Goal: Task Accomplishment & Management: Use online tool/utility

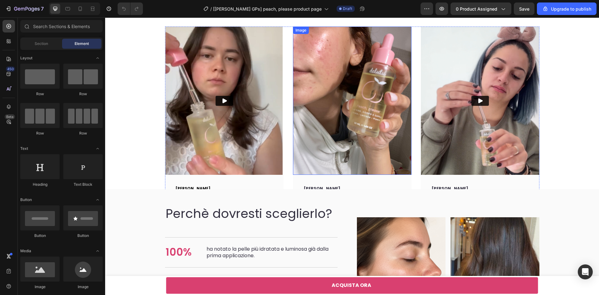
scroll to position [1970, 0]
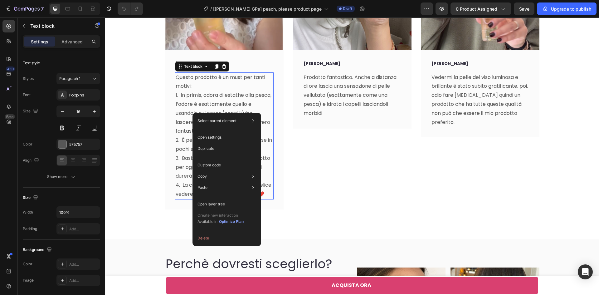
click at [185, 167] on p "3. Basta davvero pochissimo prodotto per ogni uso, quindi una boccetta vi durer…" at bounding box center [224, 167] width 97 height 27
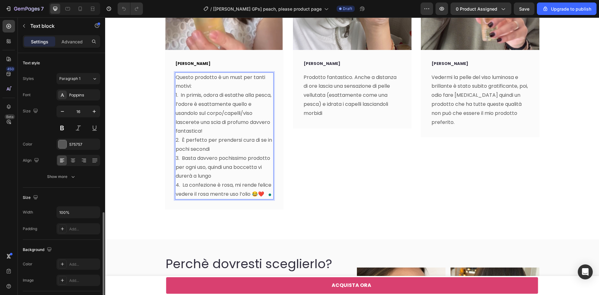
scroll to position [110, 0]
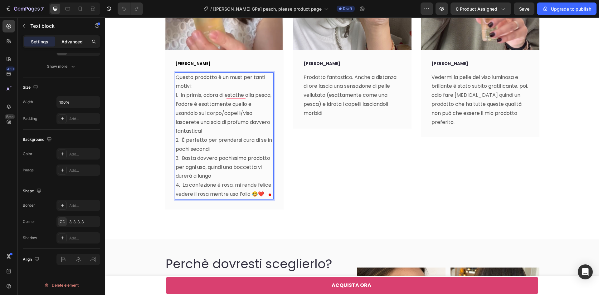
click at [72, 43] on p "Advanced" at bounding box center [71, 41] width 21 height 7
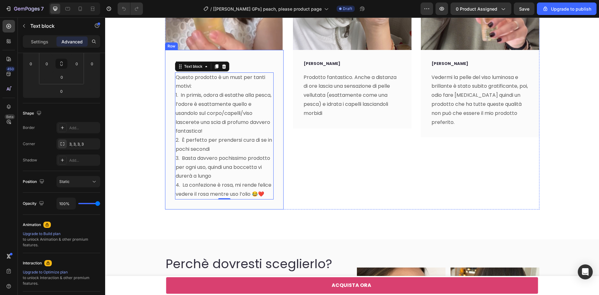
click at [278, 155] on div "[PERSON_NAME] Text block Questo prodotto è un must per tanti motivi: 1. In prim…" at bounding box center [224, 129] width 119 height 159
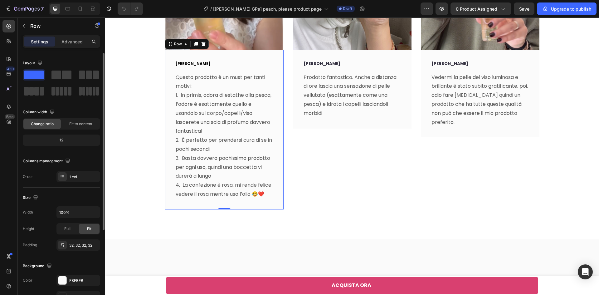
scroll to position [1908, 0]
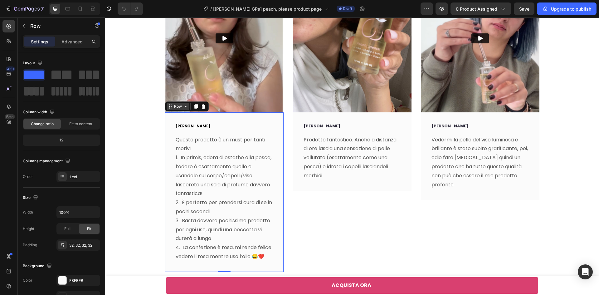
click at [174, 108] on div "Row" at bounding box center [178, 107] width 10 height 6
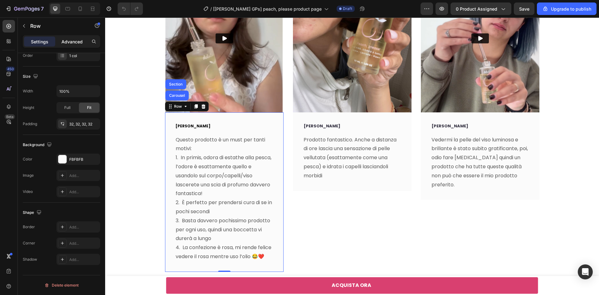
click at [71, 45] on p "Advanced" at bounding box center [71, 41] width 21 height 7
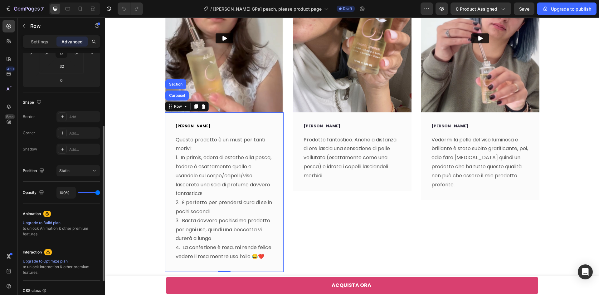
scroll to position [173, 0]
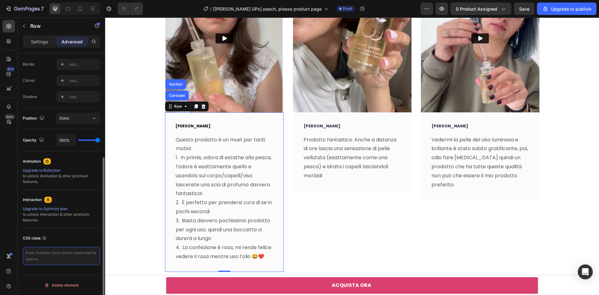
click at [56, 254] on textarea at bounding box center [61, 256] width 77 height 18
paste textarea "row-more"
type textarea "row-more"
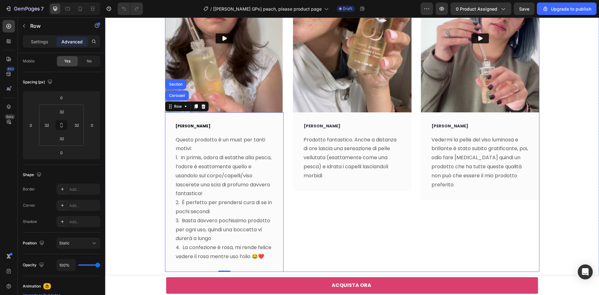
click at [294, 204] on div "Image [PERSON_NAME] Text block Prodotto fantastico. Anche a distanza di ore las…" at bounding box center [352, 118] width 119 height 308
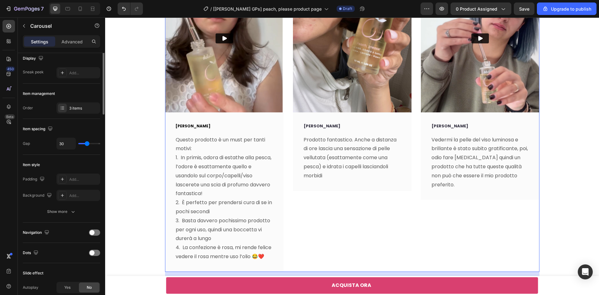
scroll to position [0, 0]
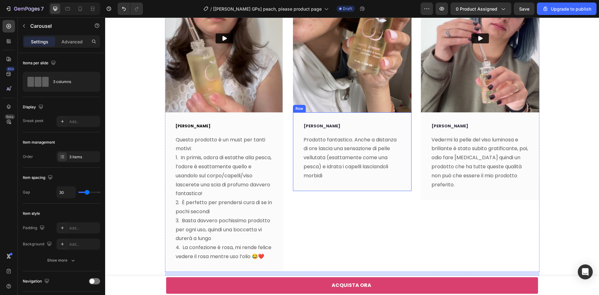
click at [296, 182] on div "[PERSON_NAME] Text block Prodotto fantastico. Anche a distanza di ore lascia un…" at bounding box center [352, 151] width 119 height 78
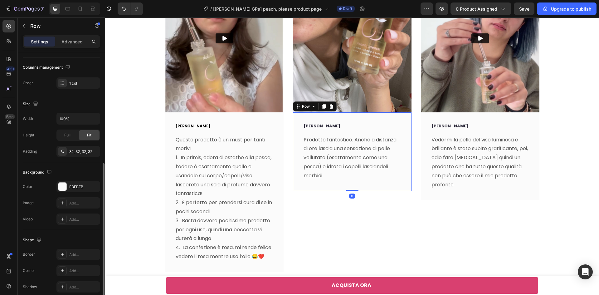
scroll to position [121, 0]
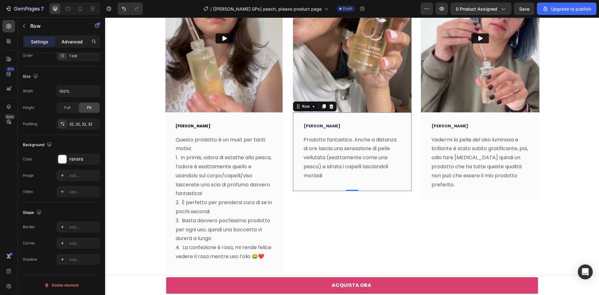
click at [71, 41] on p "Advanced" at bounding box center [71, 41] width 21 height 7
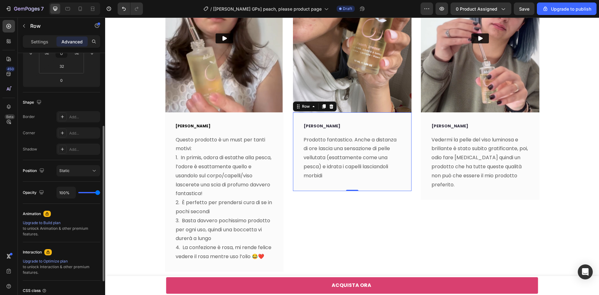
scroll to position [173, 0]
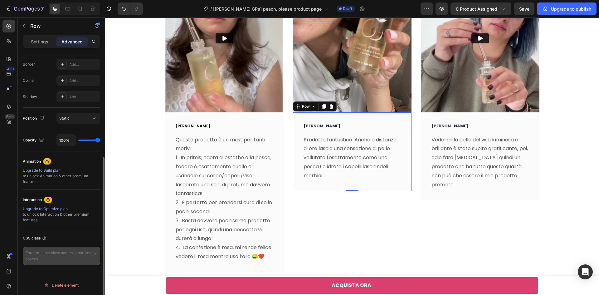
click at [65, 257] on textarea at bounding box center [61, 256] width 77 height 18
paste textarea "row-more"
type textarea "row-more"
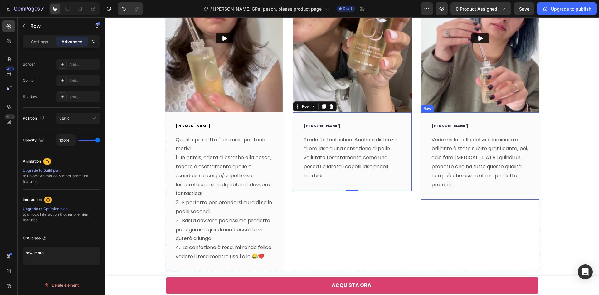
click at [424, 183] on div "[PERSON_NAME] Text block Vedermi la pelle del viso luminosa e brillante è stato…" at bounding box center [480, 155] width 119 height 87
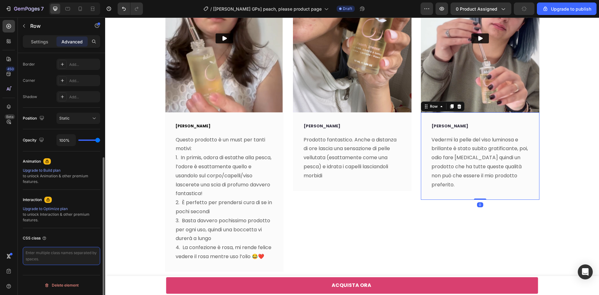
click at [48, 260] on textarea at bounding box center [61, 256] width 77 height 18
paste textarea "row-more"
type textarea "row-more"
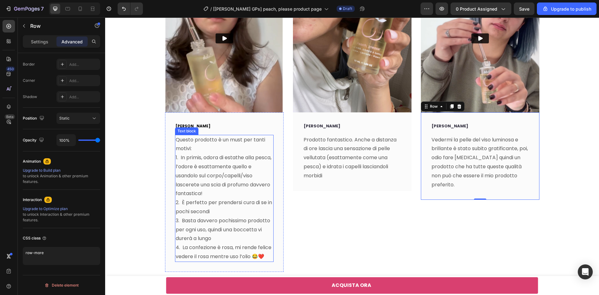
click at [217, 185] on p "1. In primis, odora di estathe alla pesca, l’odore è esattamente quello e usand…" at bounding box center [224, 175] width 97 height 45
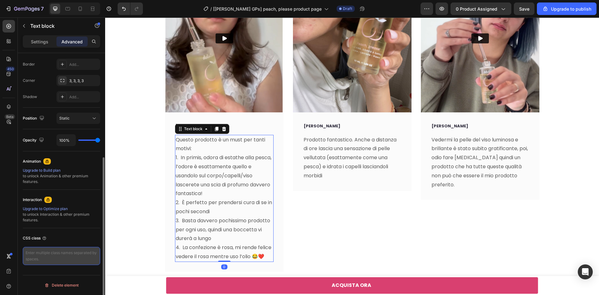
click at [46, 253] on textarea at bounding box center [61, 256] width 77 height 18
paste textarea "gp-custom-more"
type textarea "gp-custom-more"
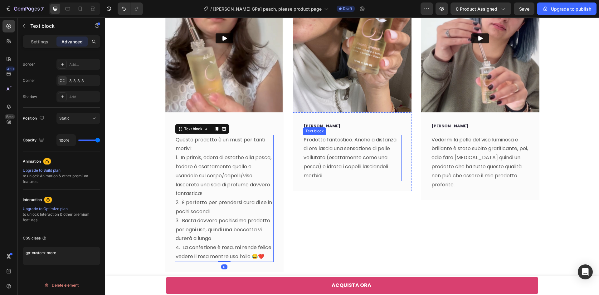
click at [341, 153] on p "Prodotto fantastico. Anche a distanza di ore lascia una sensazione di pelle vel…" at bounding box center [351, 157] width 97 height 45
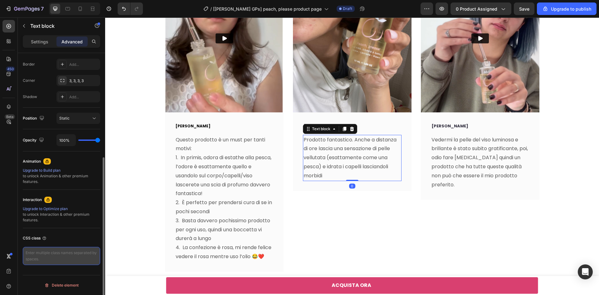
click at [60, 258] on textarea at bounding box center [61, 256] width 77 height 18
paste textarea "gp-custom-more"
type textarea "gp-custom-more"
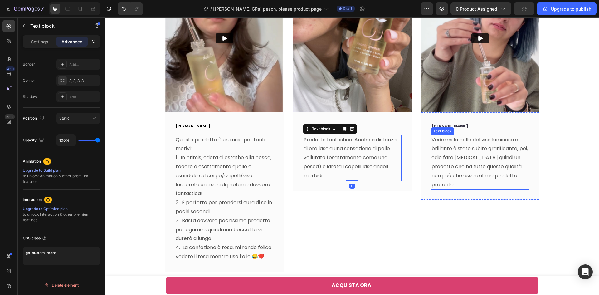
click at [450, 150] on p "Vedermi la pelle del viso luminosa e brillante è stato subito gratificante, poi…" at bounding box center [479, 162] width 97 height 54
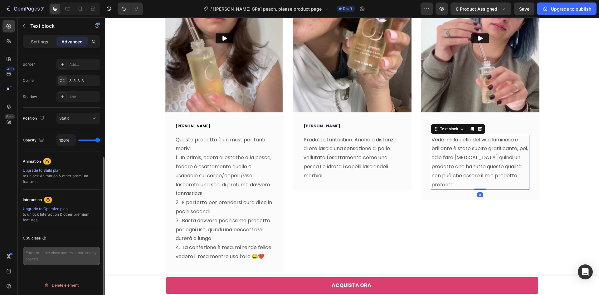
click at [84, 255] on textarea at bounding box center [61, 256] width 77 height 18
paste textarea "gp-custom-more"
type textarea "gp-custom-more"
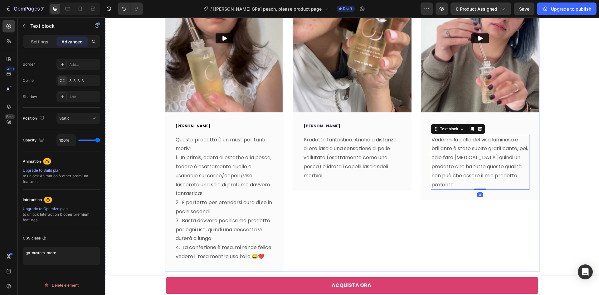
click at [398, 245] on div "Image [PERSON_NAME] Text block Prodotto fantastico. Anche a distanza di ore las…" at bounding box center [352, 118] width 119 height 308
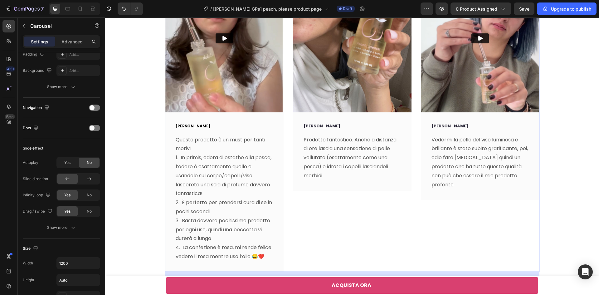
scroll to position [0, 0]
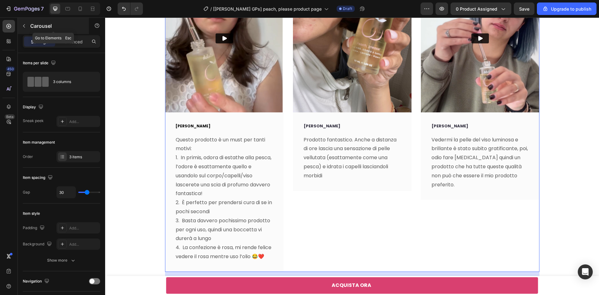
click at [25, 27] on icon "button" at bounding box center [24, 25] width 5 height 5
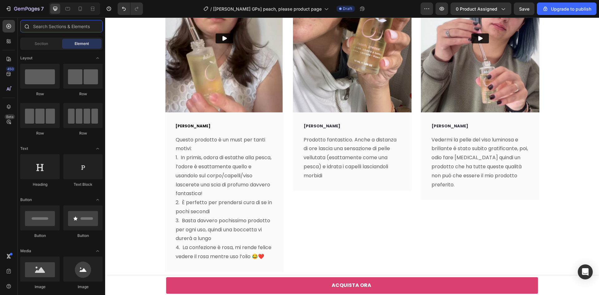
click at [38, 29] on input "text" at bounding box center [61, 26] width 82 height 12
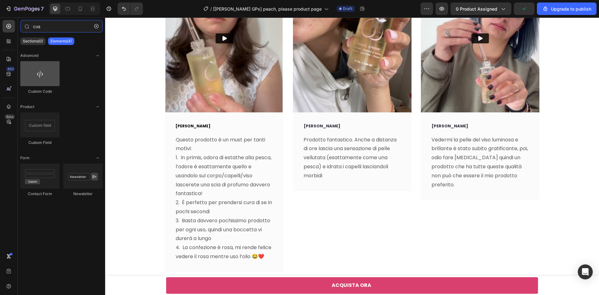
type input "cus"
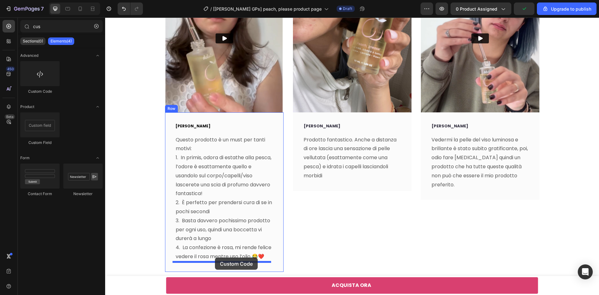
drag, startPoint x: 147, startPoint y: 88, endPoint x: 215, endPoint y: 257, distance: 182.1
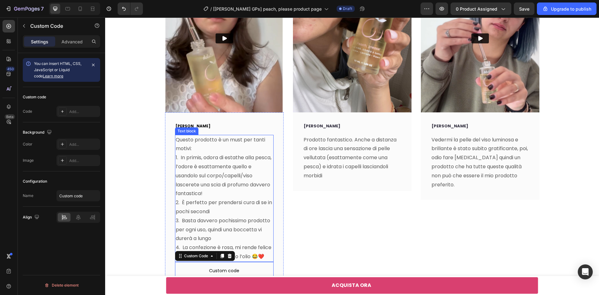
scroll to position [2002, 0]
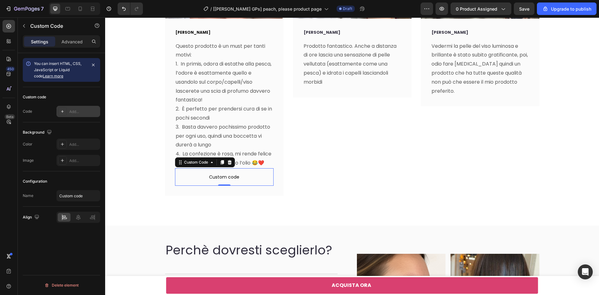
click at [70, 111] on div "Add..." at bounding box center [83, 112] width 29 height 6
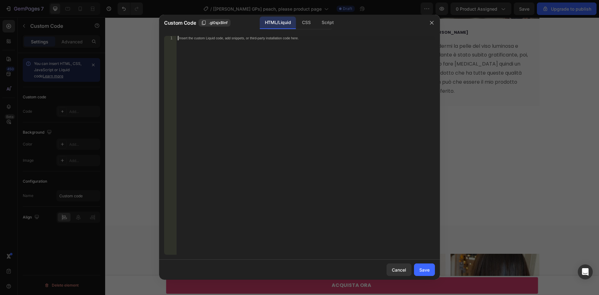
click at [269, 76] on div "Insert the custom Liquid code, add snippets, or third-party installation code h…" at bounding box center [306, 149] width 258 height 227
paste textarea "<div class="read-more"><span>Read More</span></div"
type textarea "<div class="read-more"><span>Read More</span></div"
click at [432, 272] on button "Save" at bounding box center [424, 269] width 21 height 12
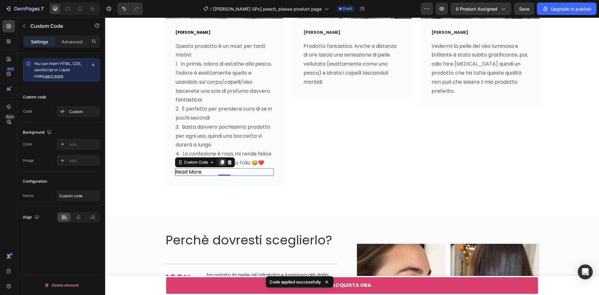
click at [220, 163] on icon at bounding box center [222, 162] width 5 height 5
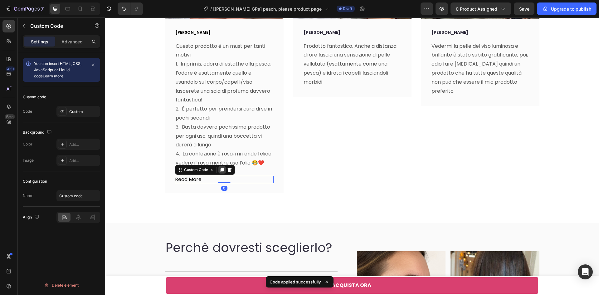
click at [220, 171] on icon at bounding box center [221, 169] width 3 height 4
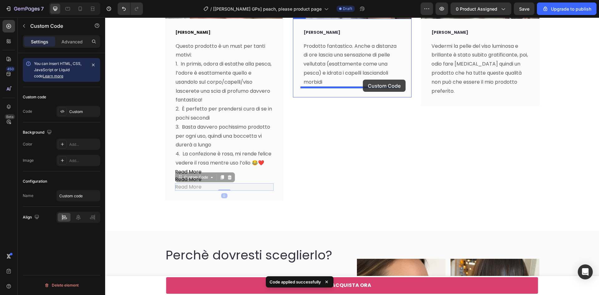
drag, startPoint x: 180, startPoint y: 180, endPoint x: 363, endPoint y: 80, distance: 208.8
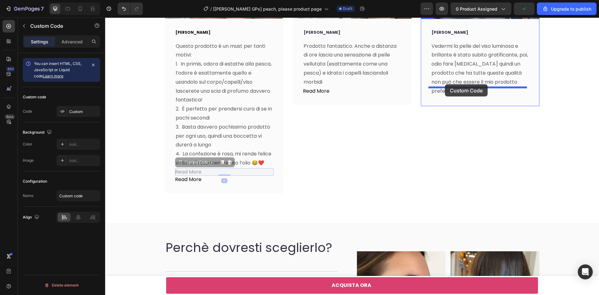
drag, startPoint x: 174, startPoint y: 166, endPoint x: 445, endPoint y: 84, distance: 282.9
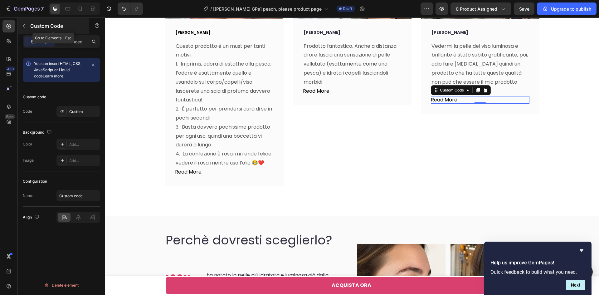
click at [22, 25] on icon "button" at bounding box center [24, 25] width 5 height 5
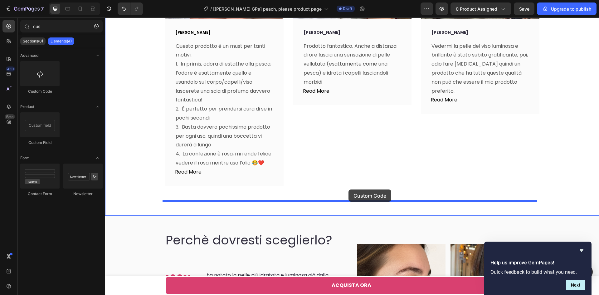
drag, startPoint x: 146, startPoint y: 96, endPoint x: 348, endPoint y: 189, distance: 223.3
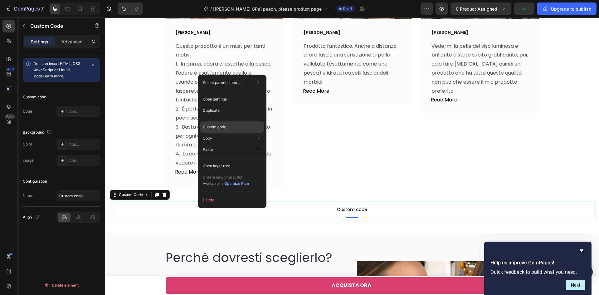
click at [221, 126] on p "Custom code" at bounding box center [214, 127] width 23 height 6
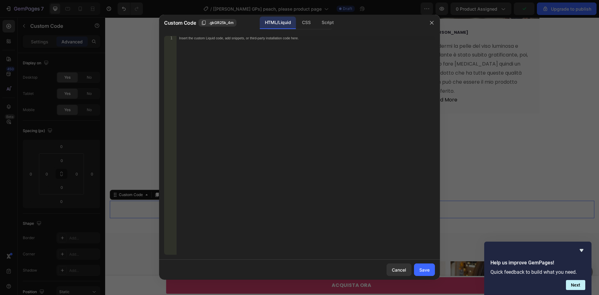
click at [326, 26] on div "Script" at bounding box center [328, 23] width 22 height 12
click at [305, 64] on div "Insert the Javascript code to add interaction and animation to your content her…" at bounding box center [306, 149] width 258 height 227
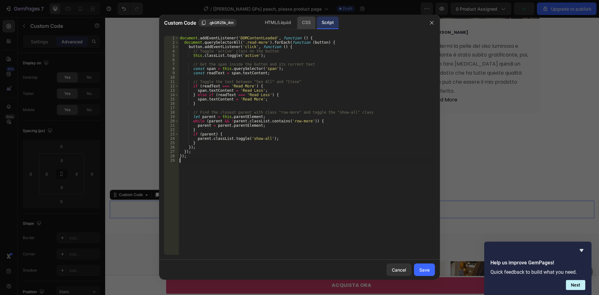
click at [298, 22] on div "CSS" at bounding box center [306, 23] width 18 height 12
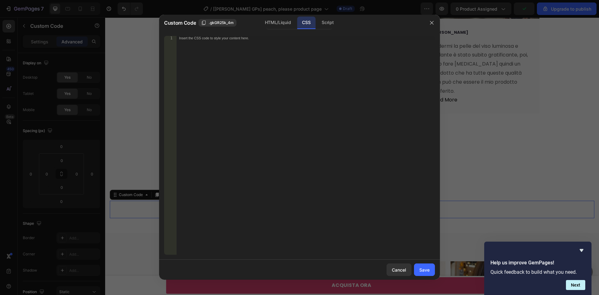
click at [259, 93] on div "Insert the CSS code to style your content here." at bounding box center [306, 149] width 258 height 227
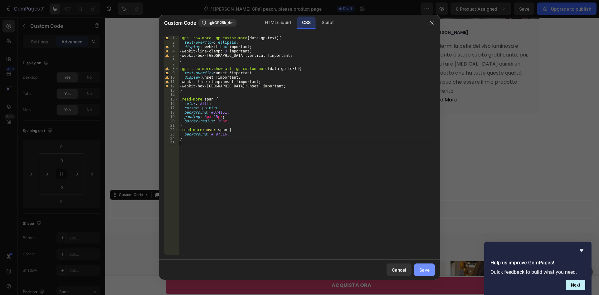
drag, startPoint x: 322, startPoint y: 253, endPoint x: 427, endPoint y: 270, distance: 106.6
click at [427, 270] on div "Save" at bounding box center [424, 269] width 10 height 7
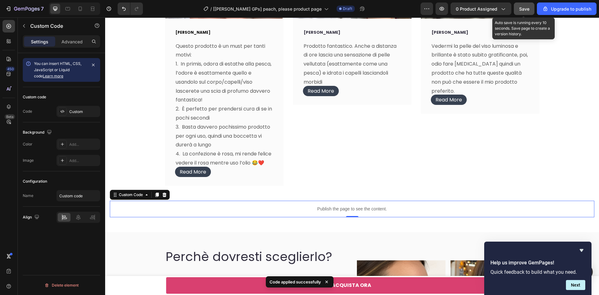
click at [522, 10] on span "Save" at bounding box center [524, 8] width 10 height 5
click at [521, 7] on span "Save" at bounding box center [524, 8] width 10 height 5
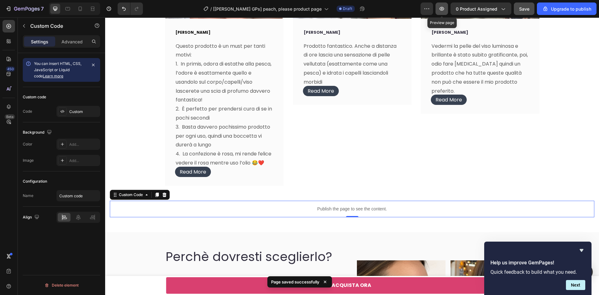
click at [442, 8] on icon "button" at bounding box center [442, 9] width 2 height 2
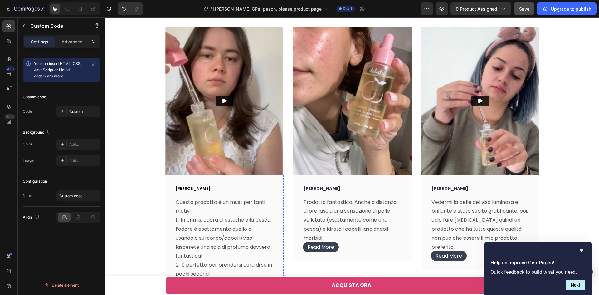
scroll to position [1970, 0]
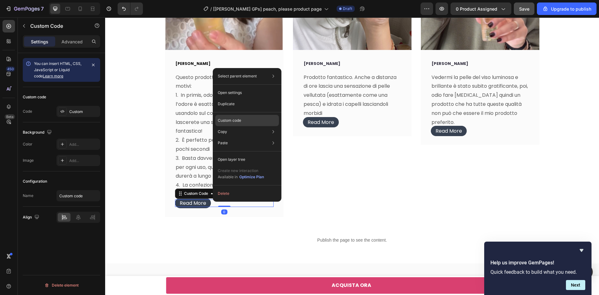
click at [238, 119] on p "Custom code" at bounding box center [229, 121] width 23 height 6
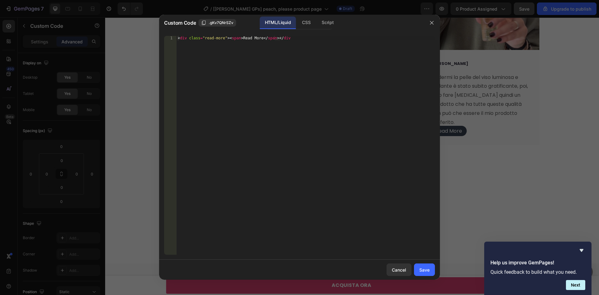
click at [291, 40] on div "< div class = "read-more" > < span > Read More </ span > </ div" at bounding box center [306, 149] width 258 height 227
type textarea "<div class="read-more"><span>Read More</span></div>"
click at [423, 269] on div "Save" at bounding box center [424, 269] width 10 height 7
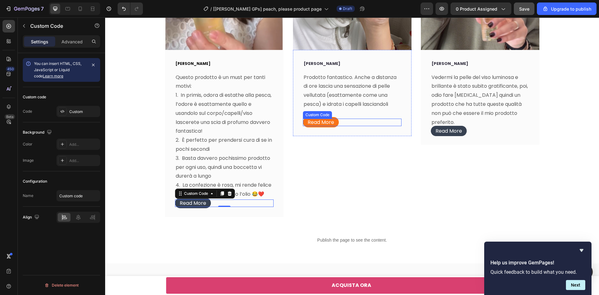
click at [327, 121] on span "Read More" at bounding box center [321, 122] width 36 height 10
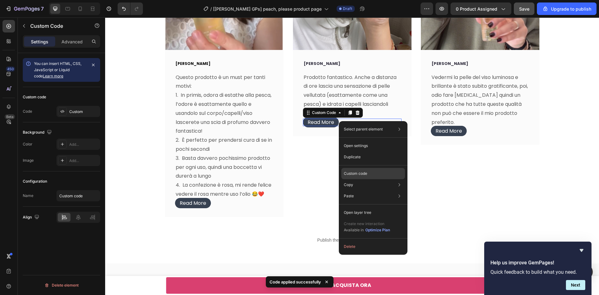
click at [365, 177] on div "Custom code" at bounding box center [373, 173] width 64 height 11
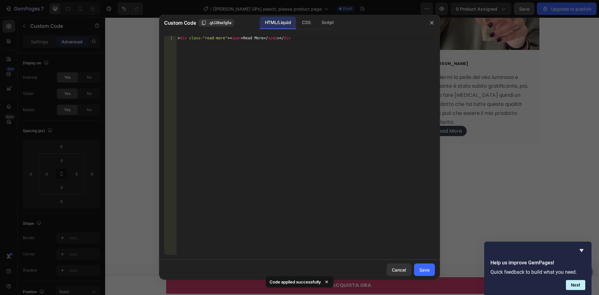
click at [292, 39] on div "< div class = "read-more" > < span > Read More </ span > </ div" at bounding box center [306, 149] width 258 height 227
type textarea "<div class="read-more"><span>Read More</span></div>"
click at [421, 268] on div "Save" at bounding box center [424, 269] width 10 height 7
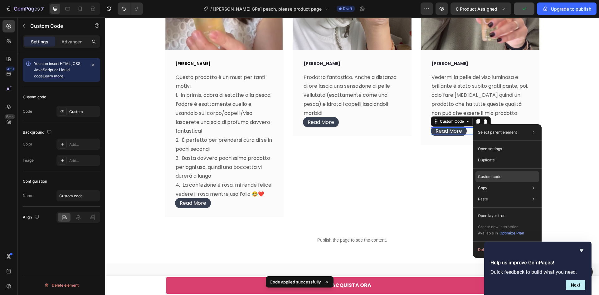
click at [477, 177] on div "Custom code" at bounding box center [507, 176] width 64 height 11
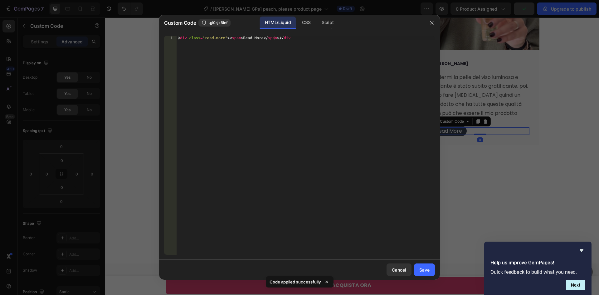
click at [305, 38] on div "< div class = "read-more" > < span > Read More </ span > </ div" at bounding box center [306, 149] width 258 height 227
type textarea "<div class="read-more"><span>Read More</span></div>"
drag, startPoint x: 423, startPoint y: 272, endPoint x: 316, endPoint y: 253, distance: 109.0
click at [423, 272] on div "Save" at bounding box center [424, 269] width 10 height 7
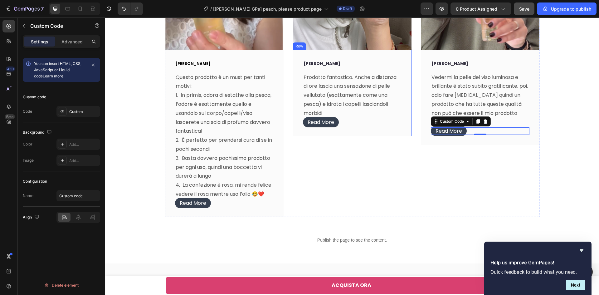
scroll to position [1846, 0]
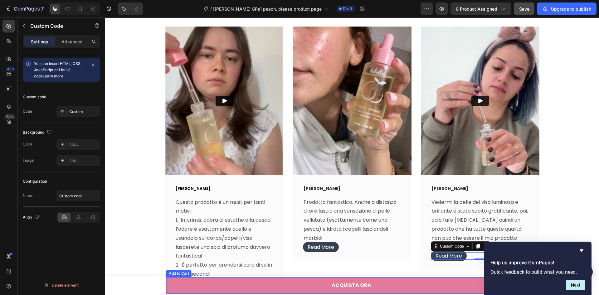
click at [212, 288] on button "ACQUISTA ORA" at bounding box center [352, 285] width 372 height 17
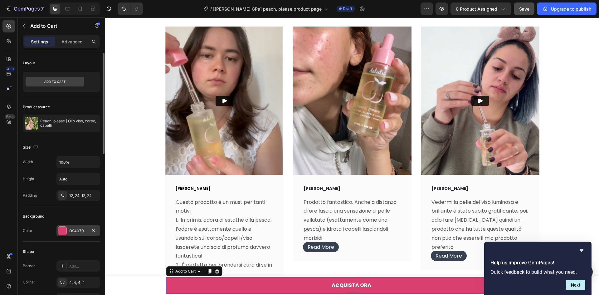
click at [72, 230] on div "D94070" at bounding box center [78, 231] width 18 height 6
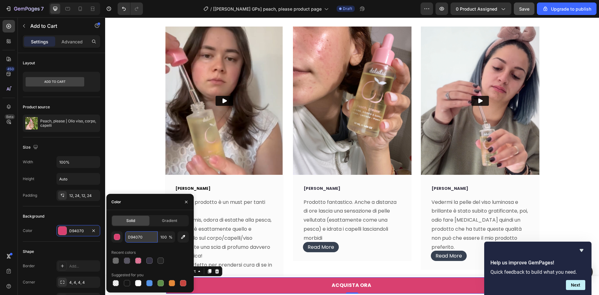
click at [140, 235] on input "D94070" at bounding box center [141, 236] width 32 height 11
click at [298, 243] on div "[PERSON_NAME] Text block Prodotto fantastico. Anche a distanza di ore lascia un…" at bounding box center [352, 218] width 119 height 86
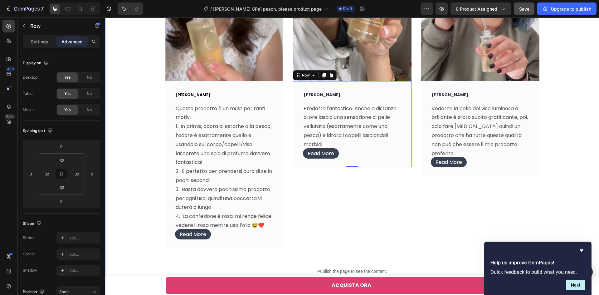
scroll to position [2064, 0]
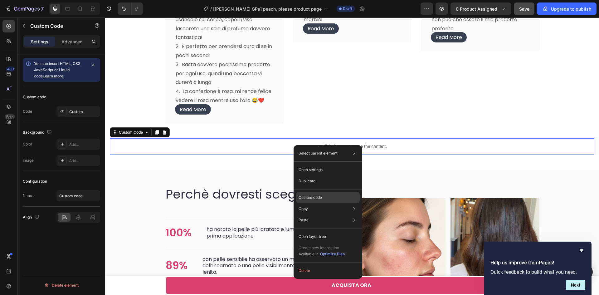
click at [308, 199] on p "Custom code" at bounding box center [309, 198] width 23 height 6
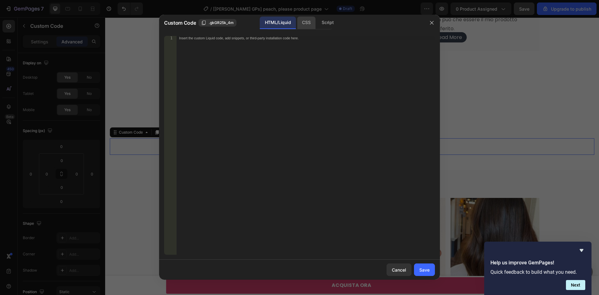
click at [314, 27] on div "CSS" at bounding box center [306, 23] width 18 height 12
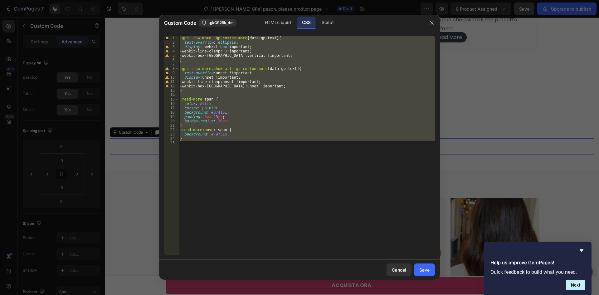
click at [278, 108] on div ".gps .row-more .gp-custom-more [ data-gp-text ] { text-overflow : ellipsis ; di…" at bounding box center [306, 145] width 256 height 219
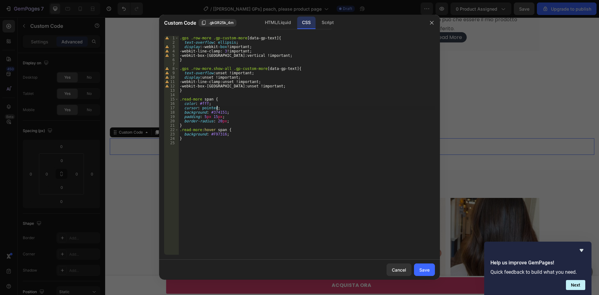
click at [208, 134] on div ".gps .row-more .gp-custom-more [ data-gp-text ] { text-overflow : ellipsis ; di…" at bounding box center [306, 149] width 256 height 227
click at [222, 134] on div ".gps .row-more .gp-custom-more [ data-gp-text ] { text-overflow : ellipsis ; di…" at bounding box center [306, 149] width 256 height 227
paste textarea "D94070"
click at [207, 135] on div ".gps .row-more .gp-custom-more [ data-gp-text ] { text-overflow : ellipsis ; di…" at bounding box center [306, 149] width 256 height 227
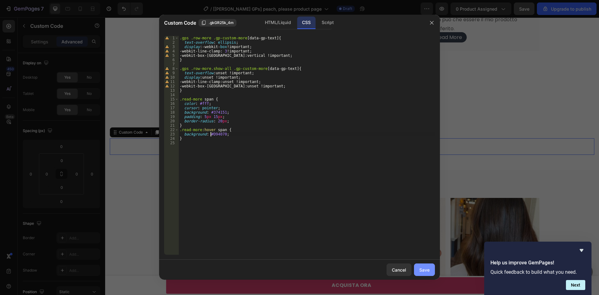
type textarea "background: #D94070;"
drag, startPoint x: 422, startPoint y: 268, endPoint x: 316, endPoint y: 241, distance: 108.9
click at [422, 268] on div "Save" at bounding box center [424, 269] width 10 height 7
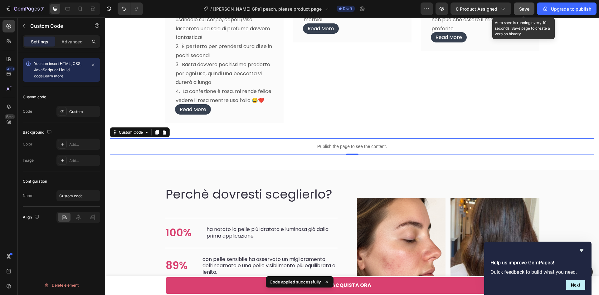
click at [526, 10] on span "Save" at bounding box center [524, 8] width 10 height 5
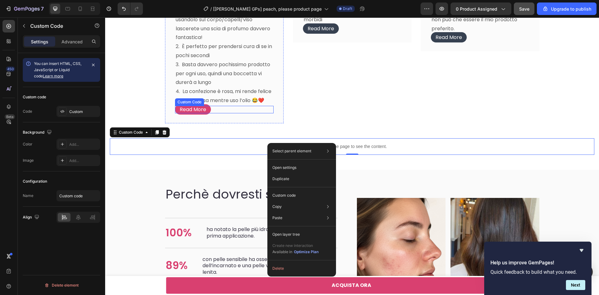
click at [187, 110] on span "Read More" at bounding box center [193, 109] width 36 height 10
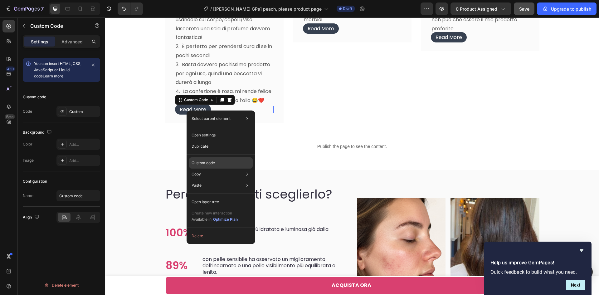
click at [226, 164] on div "Custom code" at bounding box center [221, 162] width 64 height 11
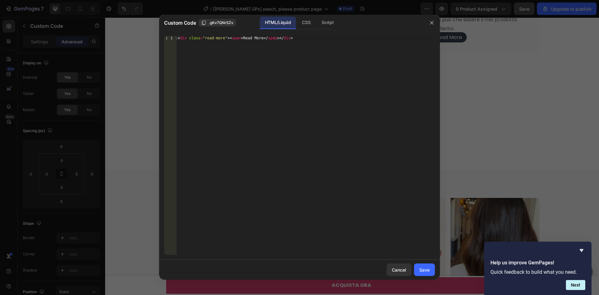
click at [237, 37] on div "< div class = "read-more" > < span > Read More </ span > </ div >" at bounding box center [306, 149] width 258 height 227
click at [256, 38] on div "< div class = "read-more" > < span > Read More </ span > </ div >" at bounding box center [306, 149] width 258 height 227
paste textarea "Leggi di più"
type textarea "<div class="read-more"><span>Leggi di più</span></div>"
drag, startPoint x: 421, startPoint y: 267, endPoint x: 288, endPoint y: 187, distance: 155.3
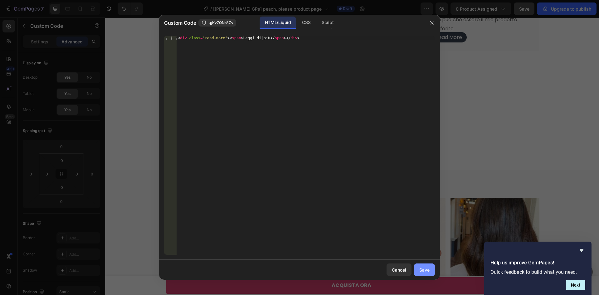
click at [421, 267] on div "Save" at bounding box center [424, 269] width 10 height 7
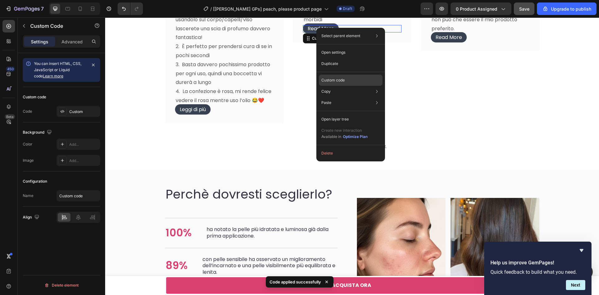
click at [337, 81] on p "Custom code" at bounding box center [332, 80] width 23 height 6
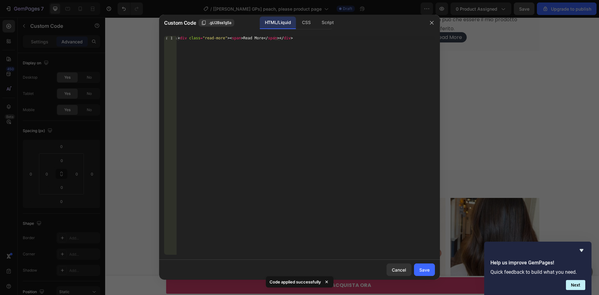
click at [238, 37] on div "< div class = "read-more" > < span > Read More </ span > </ div >" at bounding box center [306, 149] width 258 height 227
click at [255, 38] on div "< div class = "read-more" > < span > Read More </ span > </ div >" at bounding box center [306, 149] width 258 height 227
paste textarea "Leggi di più"
type textarea "<div class="read-more"><span>Leggi di più</span></div>"
click at [422, 269] on div "Save" at bounding box center [424, 269] width 10 height 7
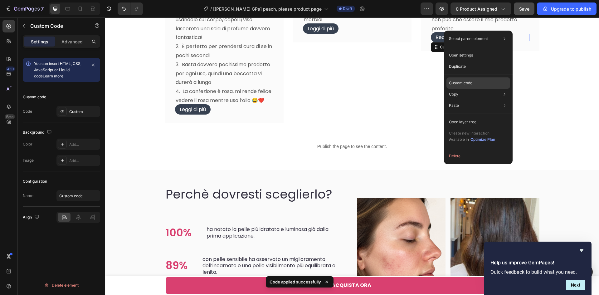
click at [461, 82] on p "Custom code" at bounding box center [460, 83] width 23 height 6
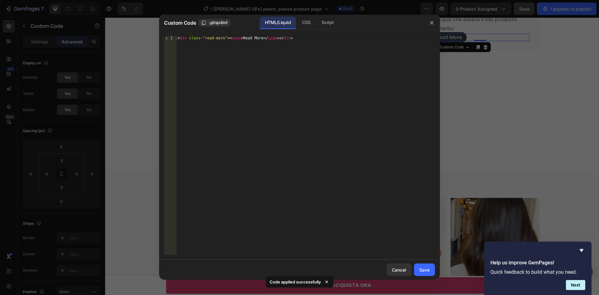
click at [238, 38] on div "< div class = "read-more" > < span > Read More </ span > </ div >" at bounding box center [306, 149] width 258 height 227
click at [255, 41] on div "< div class = "read-more" > < span > Read More </ span > </ div >" at bounding box center [306, 149] width 258 height 227
click at [256, 38] on div "< div class = "read-more" > < span > Read More </ span > </ div >" at bounding box center [306, 145] width 258 height 219
paste textarea "Leggi di più"
type textarea "<div class="read-more"><span>Leggi di più</span></div>"
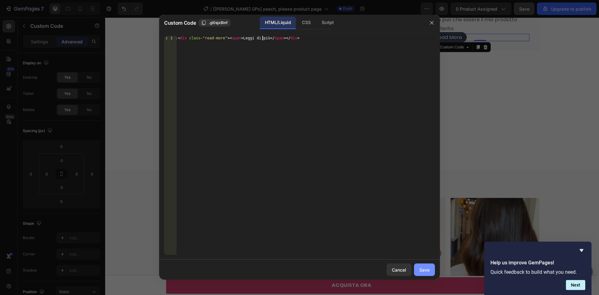
drag, startPoint x: 426, startPoint y: 267, endPoint x: 315, endPoint y: 246, distance: 112.5
click at [426, 267] on div "Save" at bounding box center [424, 269] width 10 height 7
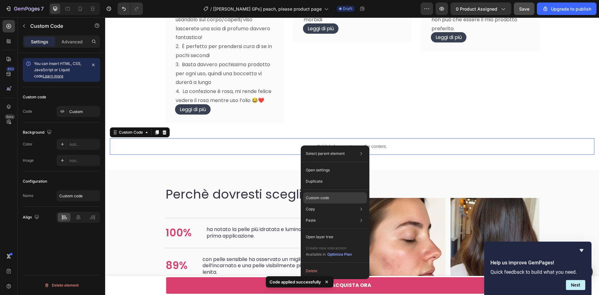
click at [319, 200] on p "Custom code" at bounding box center [317, 198] width 23 height 6
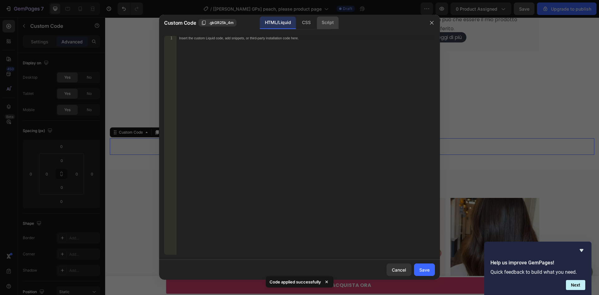
click at [323, 22] on div "Script" at bounding box center [328, 23] width 22 height 12
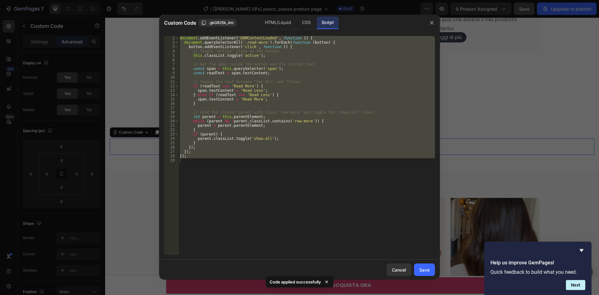
click at [267, 84] on div "document . addEventListener ( 'DOMContentLoaded' , function ( ) { document . qu…" at bounding box center [306, 145] width 256 height 219
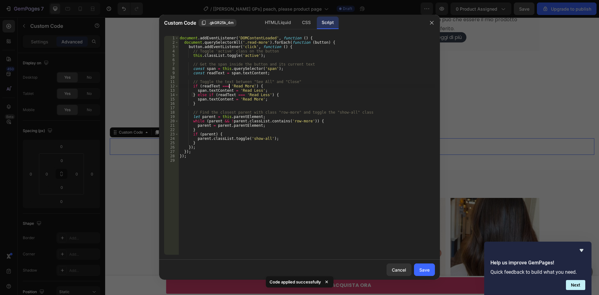
click at [229, 86] on div "document . addEventListener ( 'DOMContentLoaded' , function ( ) { document . qu…" at bounding box center [306, 149] width 256 height 227
click at [249, 88] on div "document . addEventListener ( 'DOMContentLoaded' , function ( ) { document . qu…" at bounding box center [306, 149] width 256 height 227
paste textarea "Leggi di più"
click at [237, 99] on div "document . addEventListener ( 'DOMContentLoaded' , function ( ) { document . qu…" at bounding box center [306, 149] width 256 height 227
click at [255, 99] on div "document . addEventListener ( 'DOMContentLoaded' , function ( ) { document . qu…" at bounding box center [306, 149] width 256 height 227
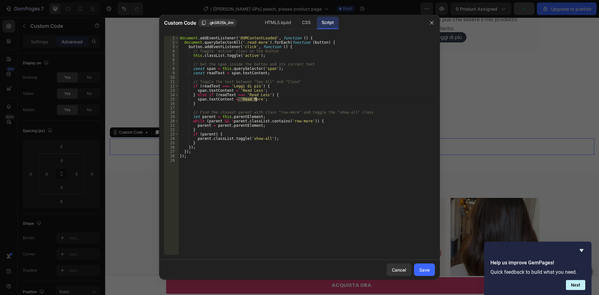
paste textarea "Leggi di più"
click at [244, 94] on div "document . addEventListener ( 'DOMContentLoaded' , function ( ) { document . qu…" at bounding box center [306, 149] width 256 height 227
click at [261, 95] on div "document . addEventListener ( 'DOMContentLoaded' , function ( ) { document . qu…" at bounding box center [306, 149] width 256 height 227
click at [238, 92] on div "document . addEventListener ( 'DOMContentLoaded' , function ( ) { document . qu…" at bounding box center [306, 149] width 256 height 227
drag, startPoint x: 252, startPoint y: 91, endPoint x: 256, endPoint y: 91, distance: 4.1
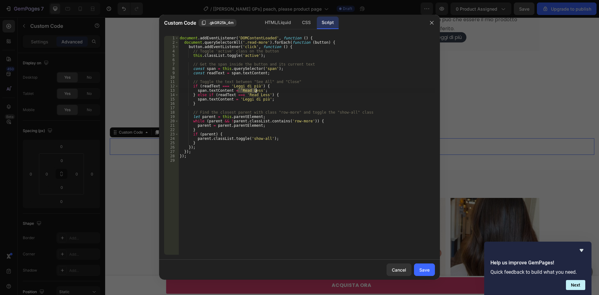
click at [256, 91] on div "document . addEventListener ( 'DOMContentLoaded' , function ( ) { document . qu…" at bounding box center [306, 149] width 256 height 227
paste textarea "Leggi di meno"
click at [244, 95] on div "document . addEventListener ( 'DOMContentLoaded' , function ( ) { document . qu…" at bounding box center [306, 149] width 256 height 227
click at [263, 97] on div "document . addEventListener ( 'DOMContentLoaded' , function ( ) { document . qu…" at bounding box center [306, 149] width 256 height 227
paste textarea "Leggi di meno"
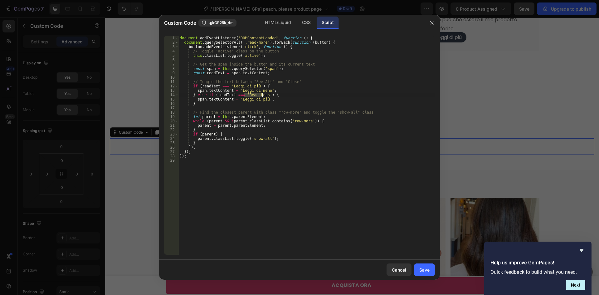
type textarea "} else if (readText === 'Leggi di meno') {"
click at [420, 267] on div "Save" at bounding box center [424, 269] width 10 height 7
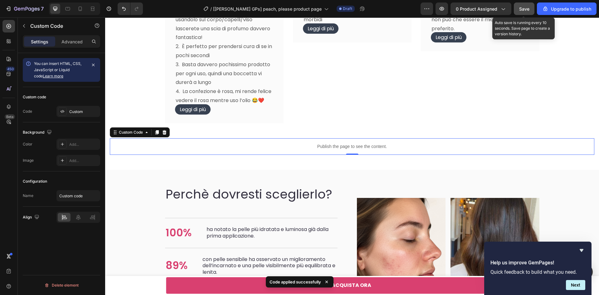
click at [524, 7] on span "Save" at bounding box center [524, 8] width 10 height 5
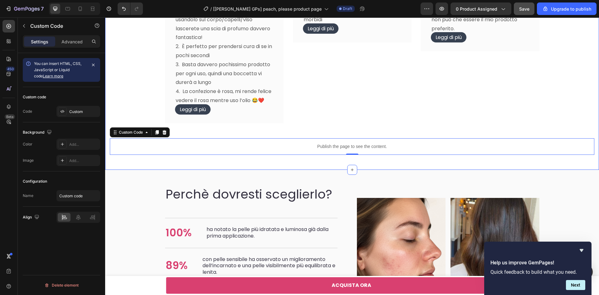
click at [237, 60] on p "2. È perfetto per prendersi cura di se in pochi secondi" at bounding box center [224, 51] width 97 height 18
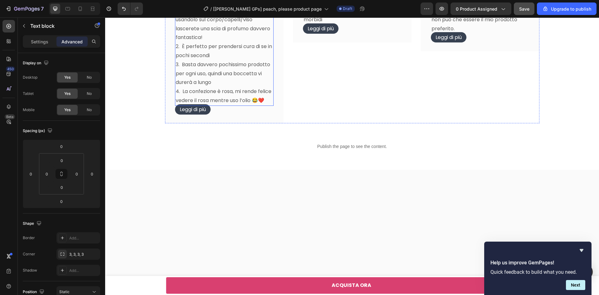
scroll to position [1846, 0]
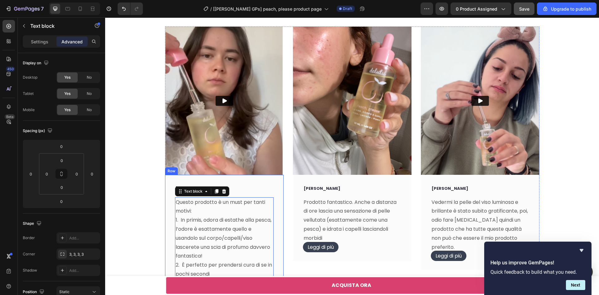
click at [273, 192] on div "[PERSON_NAME] Text block Questo prodotto è un must per tanti motivi: 1. In prim…" at bounding box center [224, 258] width 119 height 167
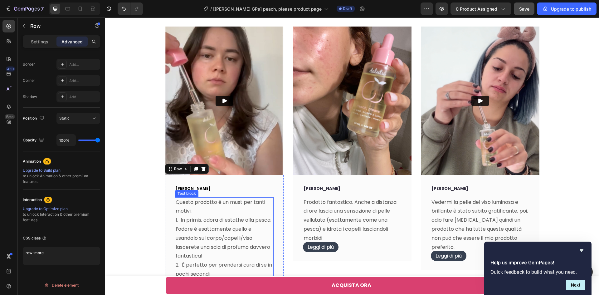
scroll to position [1908, 0]
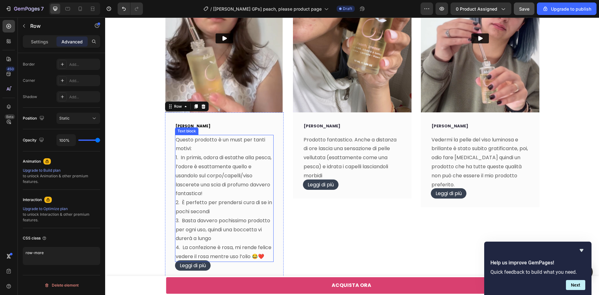
click at [216, 179] on p "1. In primis, odora di estathe alla pesca, l’odore è esattamente quello e usand…" at bounding box center [224, 175] width 97 height 45
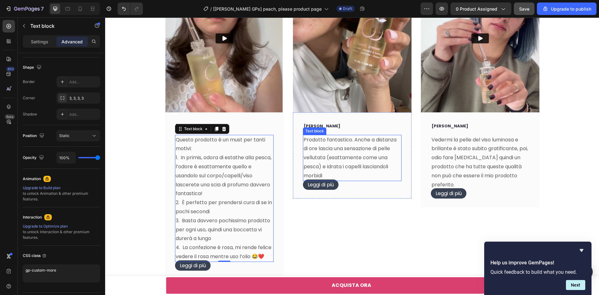
scroll to position [1939, 0]
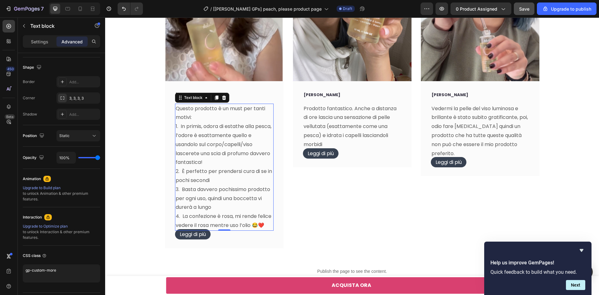
click at [187, 235] on span "Leggi di più" at bounding box center [193, 234] width 36 height 10
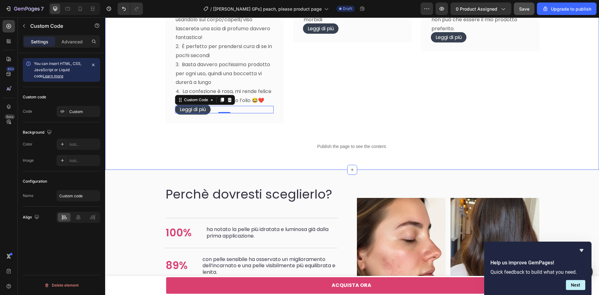
scroll to position [2002, 0]
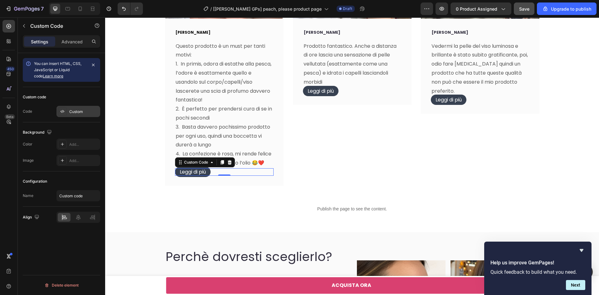
click at [67, 111] on div "Custom" at bounding box center [78, 111] width 44 height 11
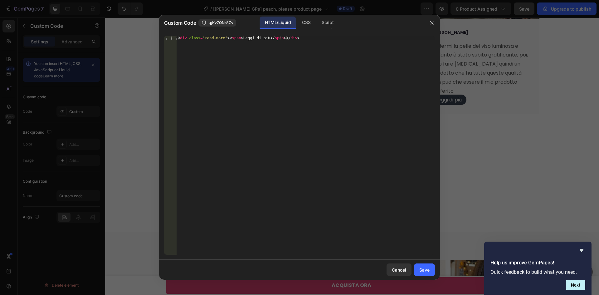
click at [479, 125] on div at bounding box center [299, 147] width 599 height 295
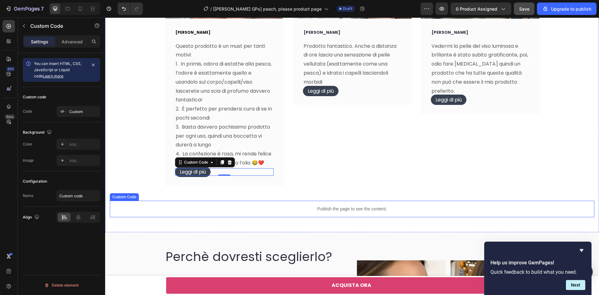
click at [288, 208] on p "Publish the page to see the content." at bounding box center [352, 209] width 484 height 7
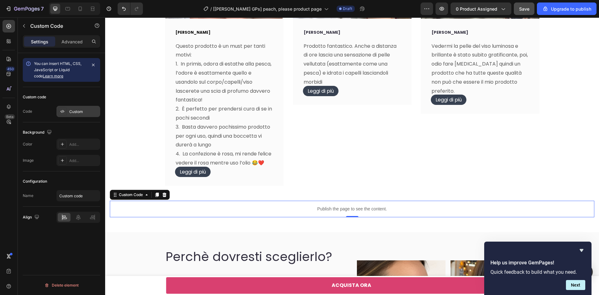
click at [78, 115] on div "Custom" at bounding box center [78, 111] width 44 height 11
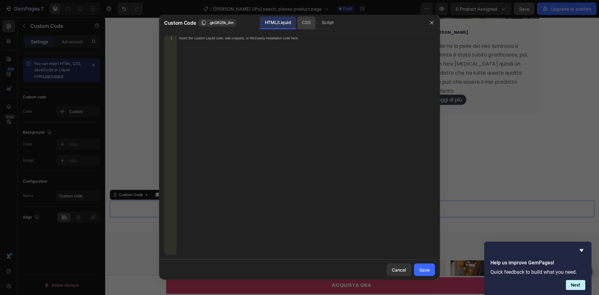
click at [305, 27] on div "CSS" at bounding box center [306, 23] width 18 height 12
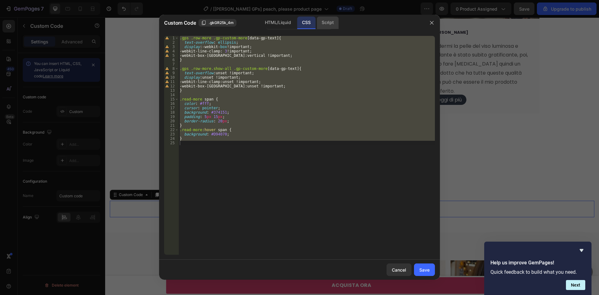
click at [329, 20] on div "Script" at bounding box center [328, 23] width 22 height 12
